Goal: Communication & Community: Answer question/provide support

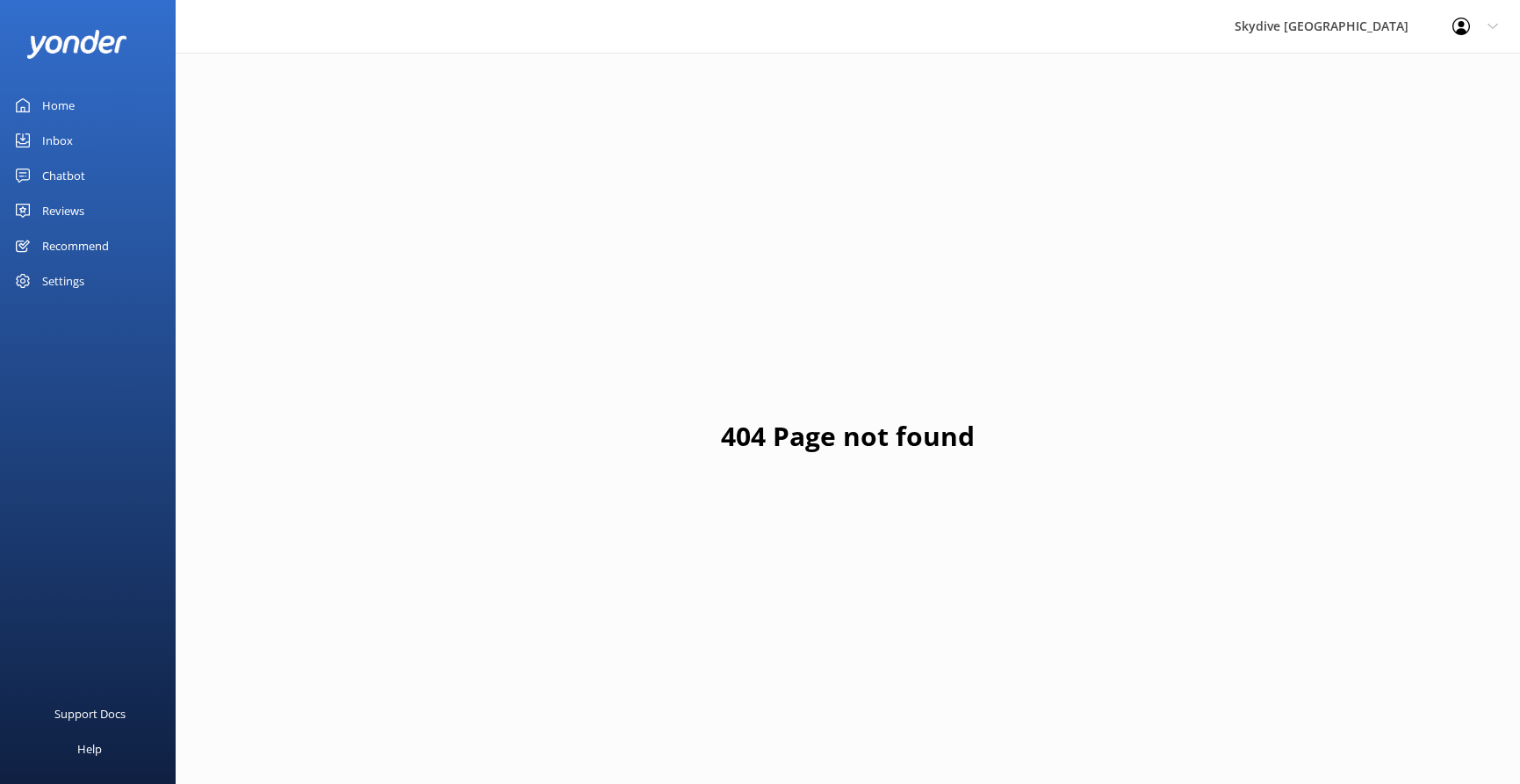
click at [50, 146] on div "Inbox" at bounding box center [57, 140] width 31 height 35
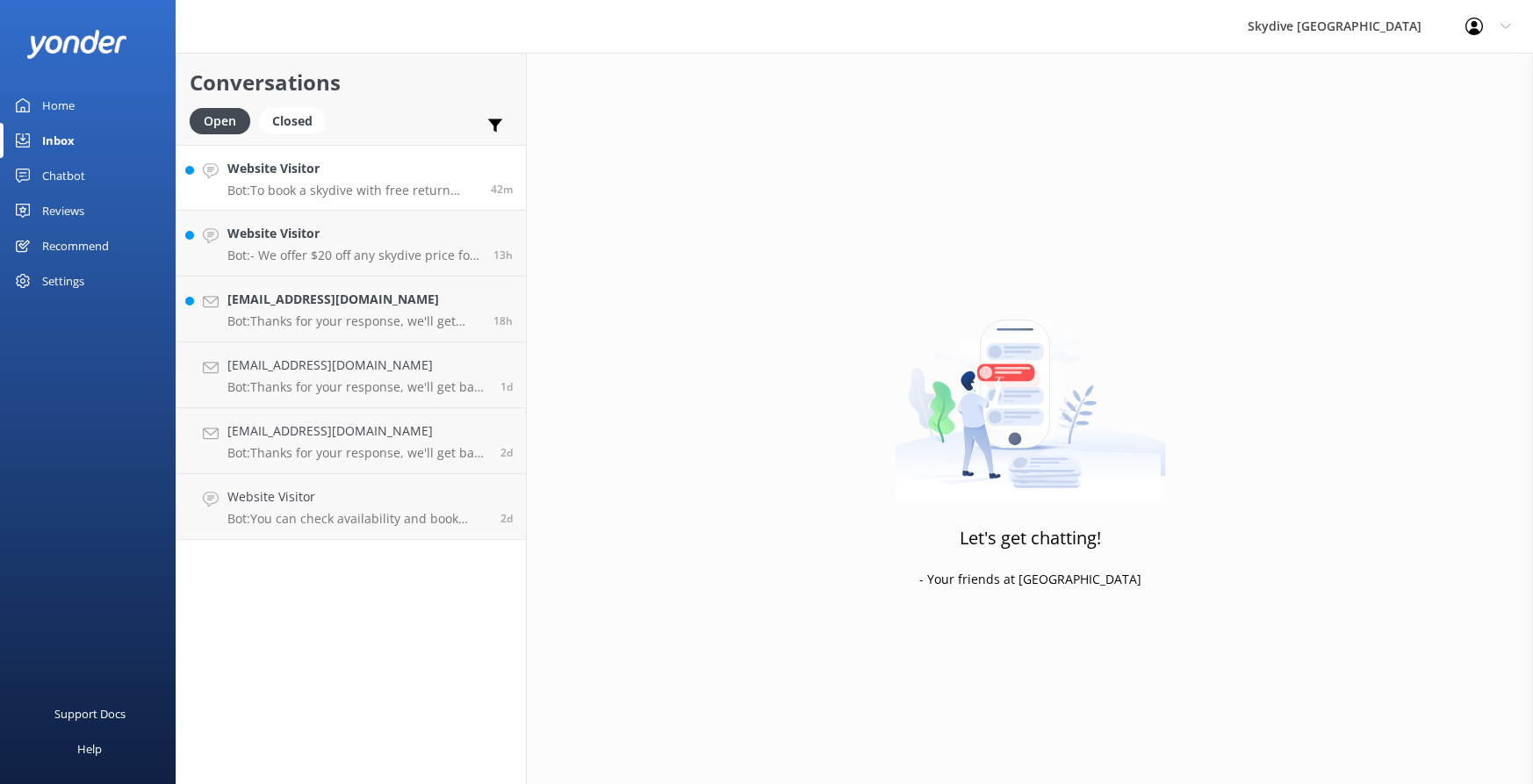
click at [379, 187] on p "Bot: To book a skydive with free return pickup from [GEOGRAPHIC_DATA], select t…" at bounding box center [353, 190] width 251 height 16
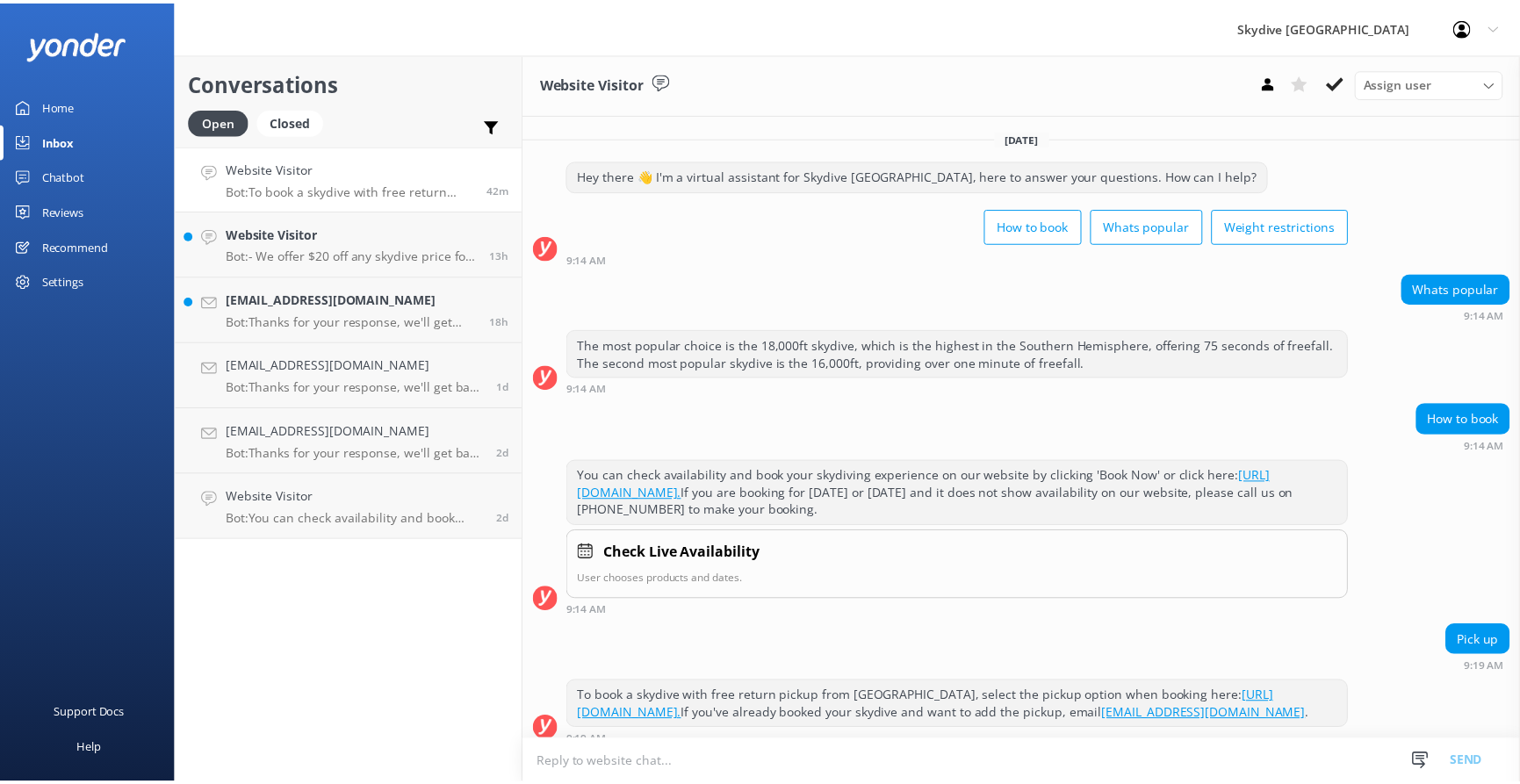
scroll to position [32, 0]
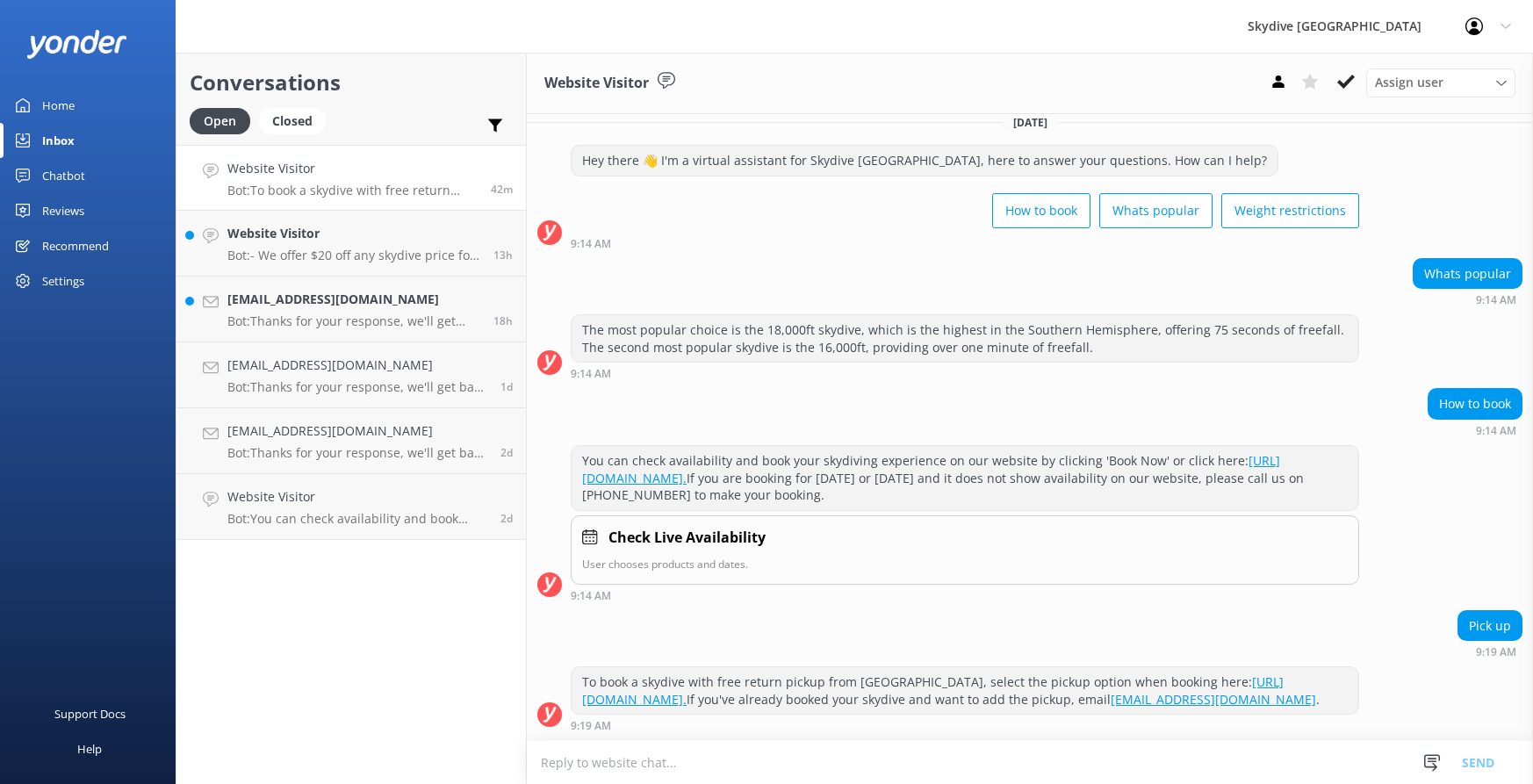
click at [71, 98] on div "Home" at bounding box center [58, 106] width 32 height 35
